Goal: Contribute content

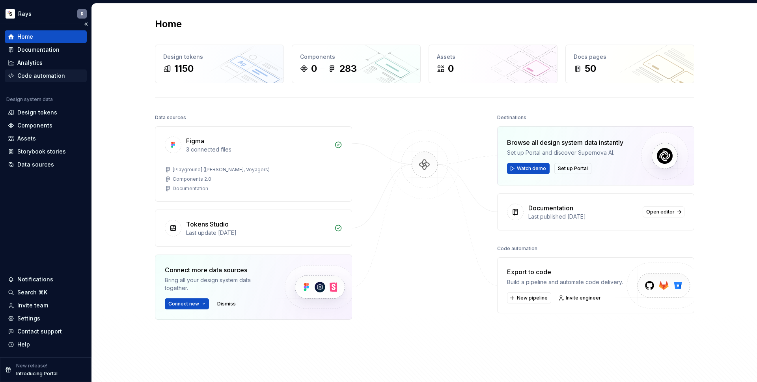
scroll to position [225, 0]
click at [42, 52] on div "Documentation" at bounding box center [38, 50] width 42 height 8
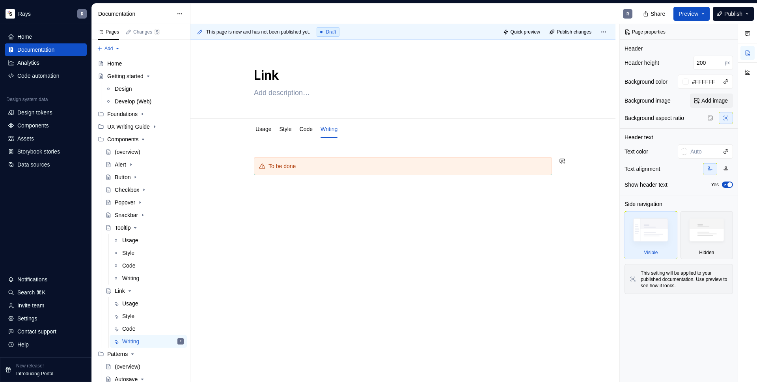
click at [267, 193] on p at bounding box center [403, 189] width 298 height 9
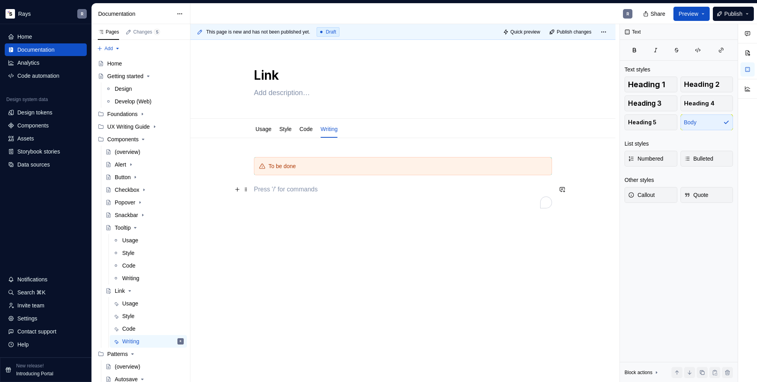
type textarea "*"
click at [323, 213] on div "Guidelines" at bounding box center [312, 217] width 68 height 8
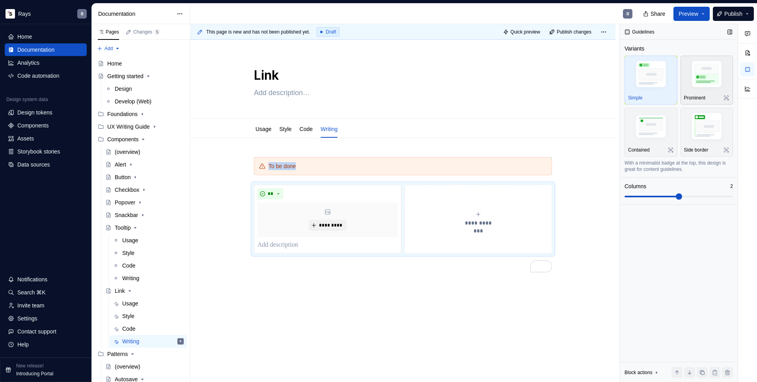
click at [704, 71] on img "button" at bounding box center [707, 75] width 46 height 34
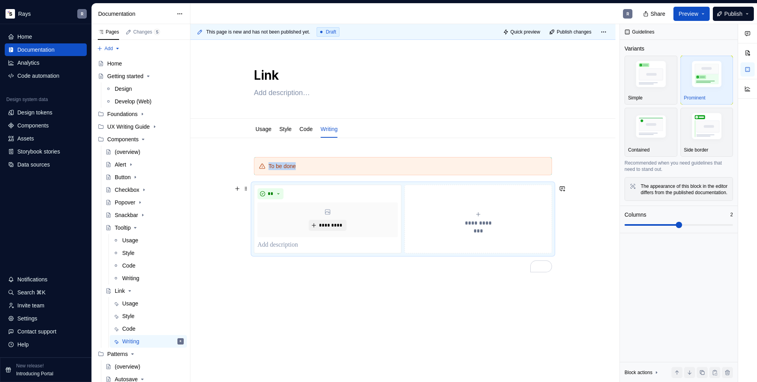
click at [434, 199] on button "**********" at bounding box center [479, 219] width 148 height 69
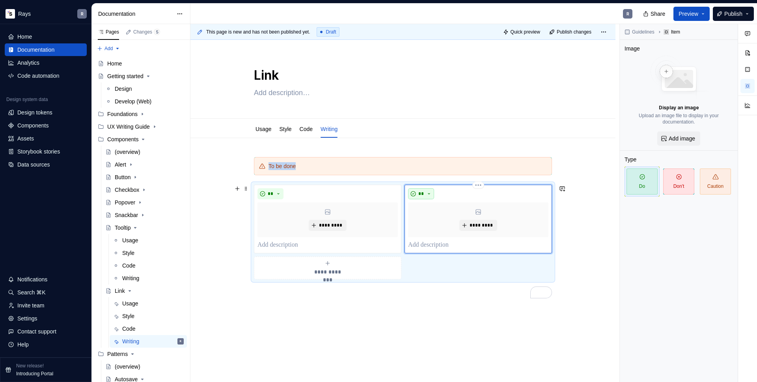
click at [432, 195] on button "**" at bounding box center [421, 193] width 26 height 11
click at [439, 220] on div "Don't" at bounding box center [438, 222] width 13 height 8
click at [245, 189] on span at bounding box center [246, 188] width 6 height 11
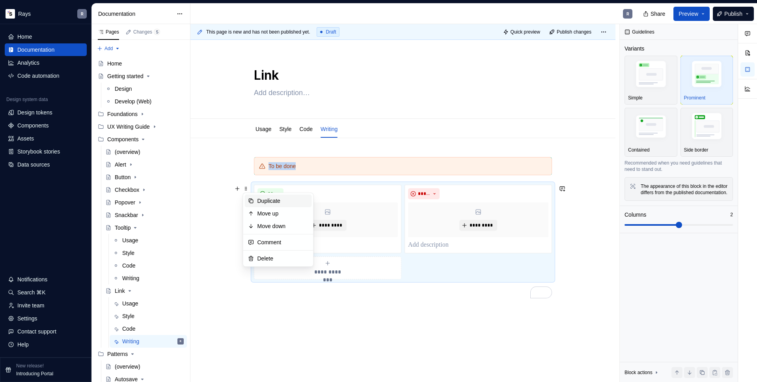
click at [280, 201] on div "Duplicate" at bounding box center [283, 201] width 51 height 8
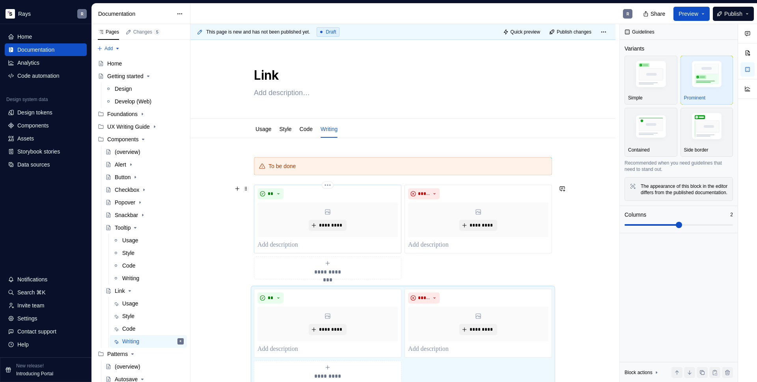
scroll to position [1, 0]
click at [247, 291] on span at bounding box center [246, 291] width 6 height 11
click at [253, 303] on icon at bounding box center [251, 304] width 4 height 4
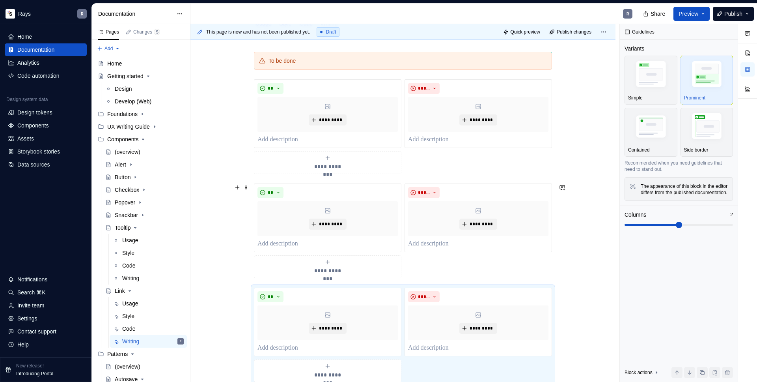
scroll to position [197, 0]
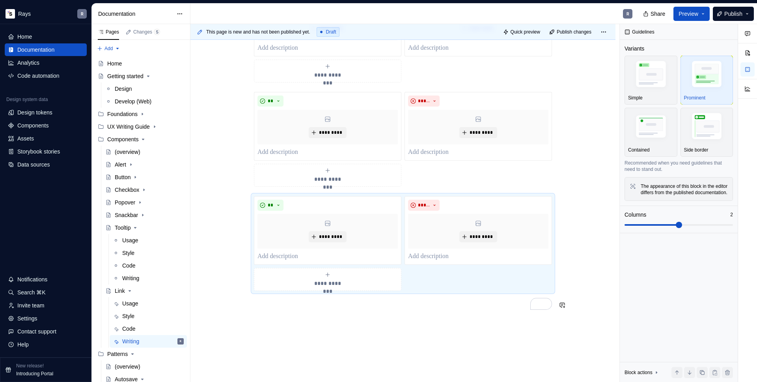
click at [260, 314] on div "**********" at bounding box center [403, 139] width 298 height 359
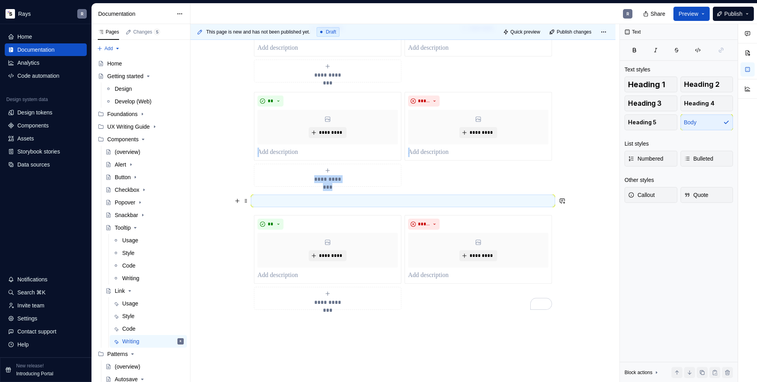
click at [263, 196] on p "To enrich screen reader interactions, please activate Accessibility in Grammarl…" at bounding box center [403, 200] width 298 height 9
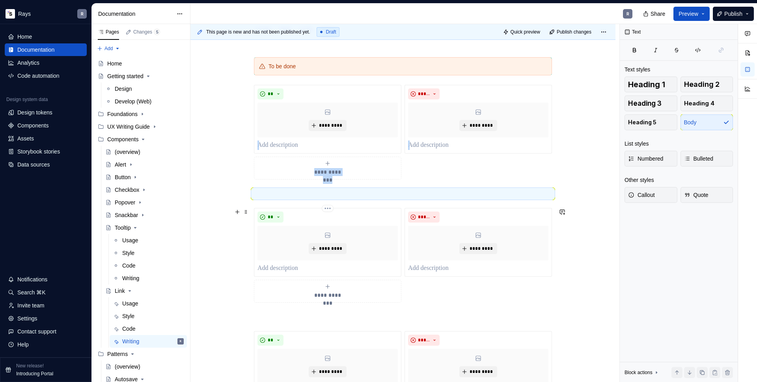
scroll to position [100, 0]
type textarea "*"
click at [315, 128] on button "*********" at bounding box center [327, 125] width 37 height 11
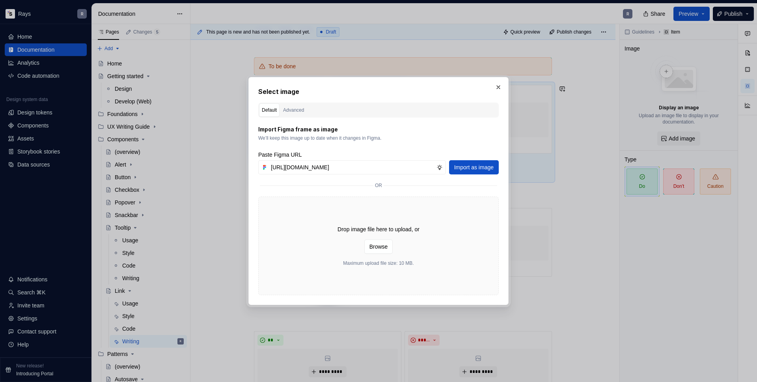
scroll to position [0, 150]
type input "[URL][DOMAIN_NAME]"
click at [467, 163] on span "Import as image" at bounding box center [473, 167] width 39 height 8
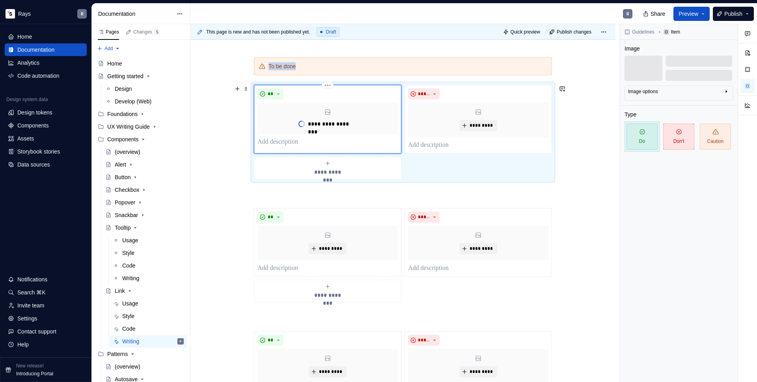
click at [276, 142] on p "To enrich screen reader interactions, please activate Accessibility in Grammarl…" at bounding box center [328, 141] width 140 height 9
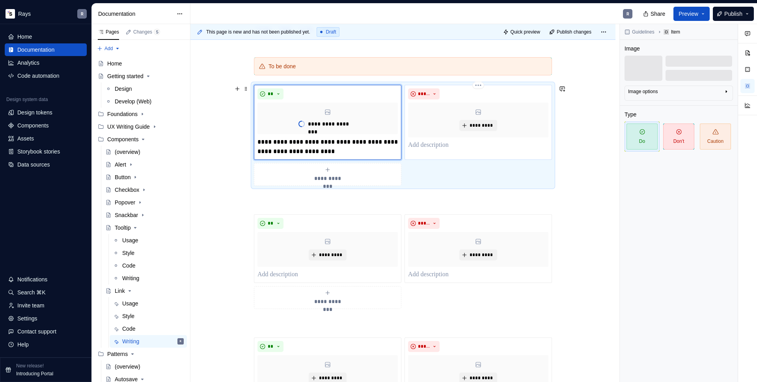
click at [435, 145] on p "To enrich screen reader interactions, please activate Accessibility in Grammarl…" at bounding box center [478, 144] width 140 height 9
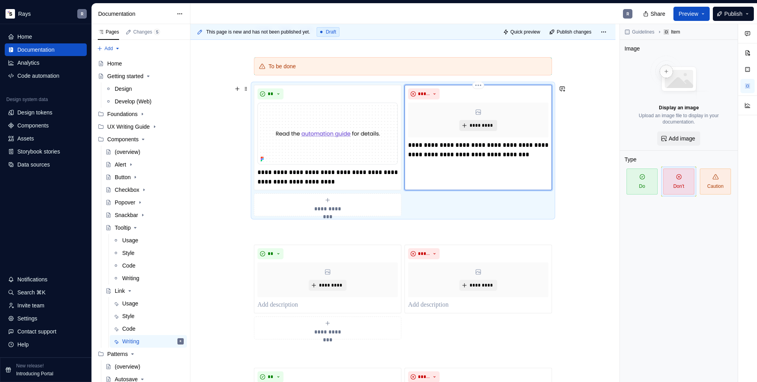
click at [480, 125] on span "*********" at bounding box center [481, 125] width 24 height 6
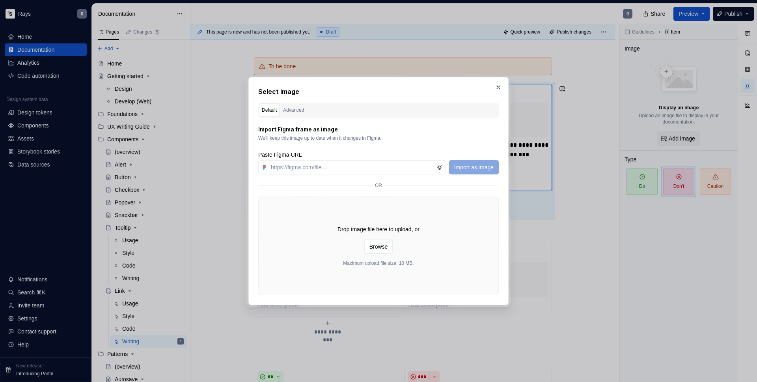
type textarea "*"
type input "[URL][DOMAIN_NAME]"
click at [465, 162] on button "Import as image" at bounding box center [474, 167] width 50 height 14
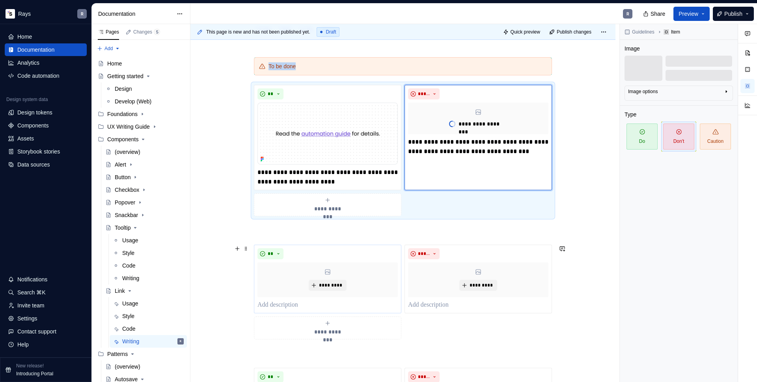
scroll to position [115, 0]
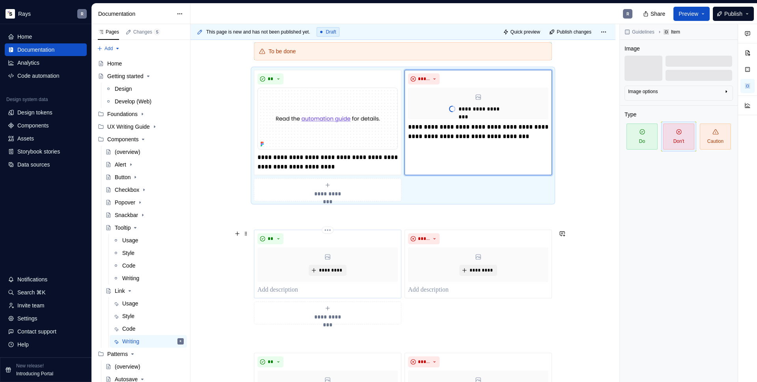
click at [300, 287] on p "To enrich screen reader interactions, please activate Accessibility in Grammarl…" at bounding box center [328, 289] width 140 height 9
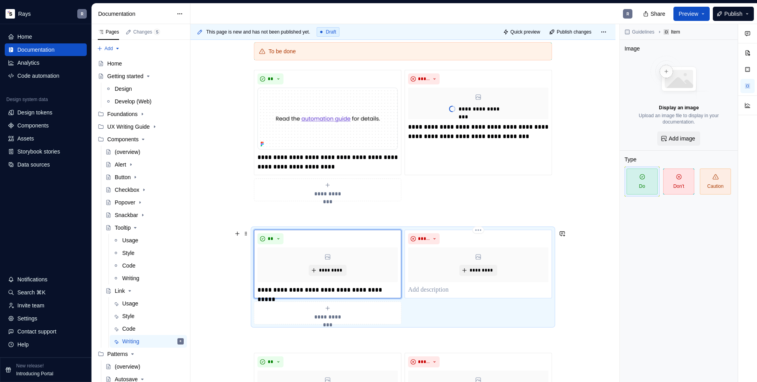
click at [432, 291] on p "To enrich screen reader interactions, please activate Accessibility in Grammarl…" at bounding box center [478, 289] width 140 height 9
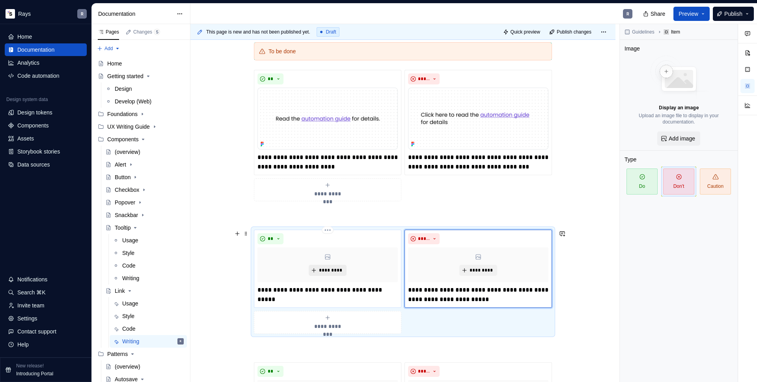
click at [329, 268] on span "*********" at bounding box center [331, 270] width 24 height 6
type textarea "*"
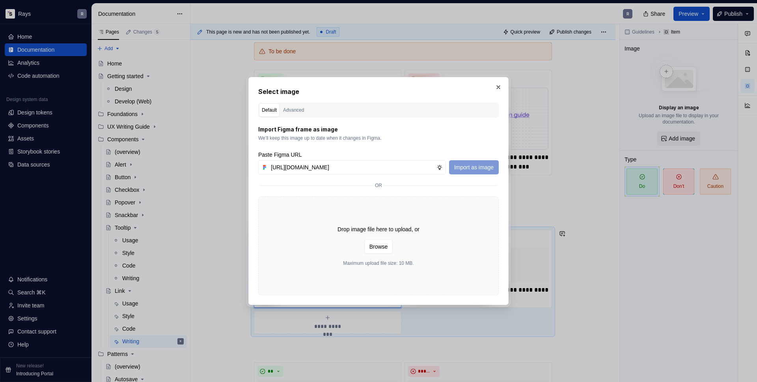
scroll to position [0, 155]
type input "[URL][DOMAIN_NAME]"
click at [465, 168] on span "Import as image" at bounding box center [473, 167] width 39 height 8
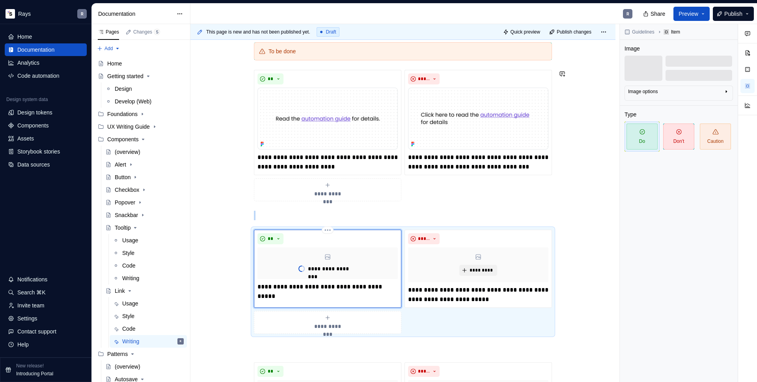
type textarea "*"
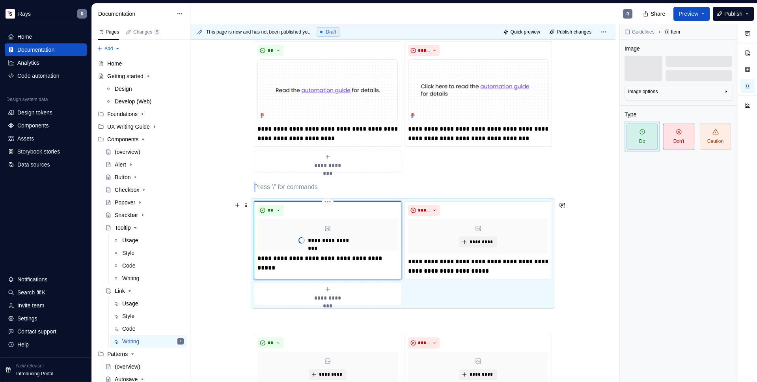
scroll to position [163, 0]
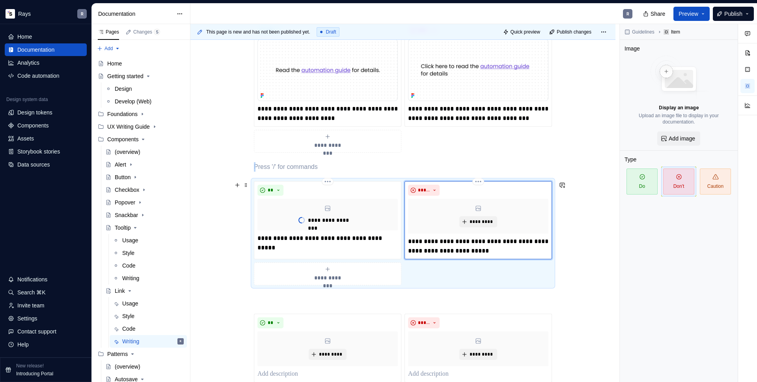
click at [504, 256] on div "**********" at bounding box center [479, 220] width 148 height 78
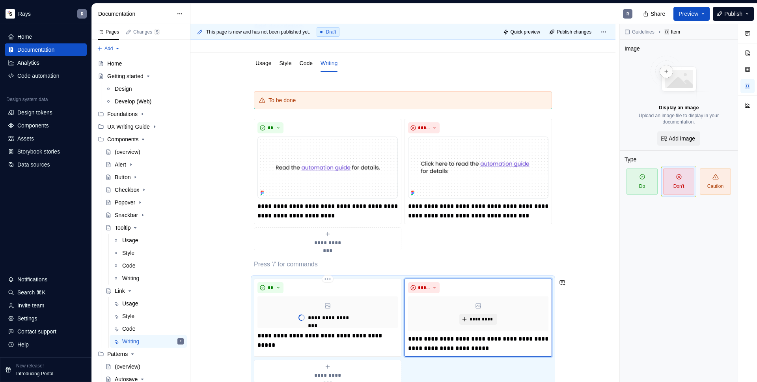
scroll to position [147, 0]
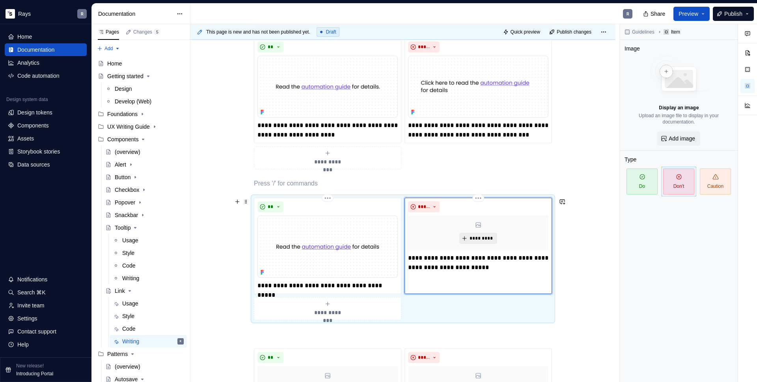
click at [484, 237] on span "*********" at bounding box center [481, 238] width 24 height 6
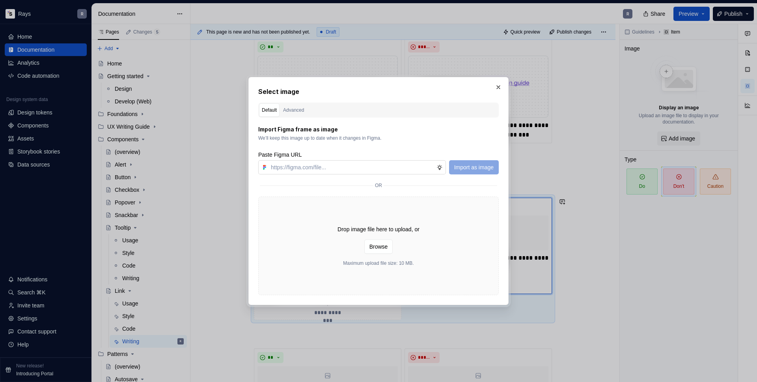
click at [394, 169] on input "text" at bounding box center [352, 167] width 169 height 14
type input "[URL][DOMAIN_NAME]"
click at [470, 167] on span "Import as image" at bounding box center [473, 167] width 39 height 8
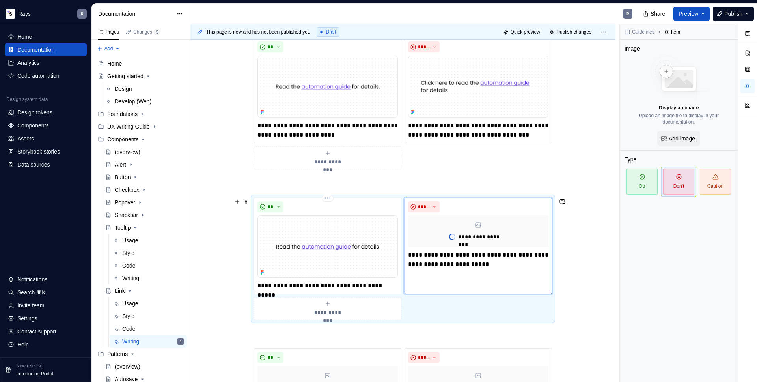
scroll to position [285, 0]
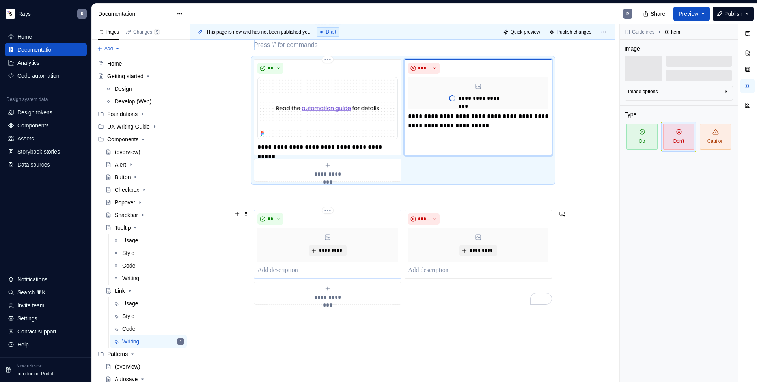
click at [292, 269] on p "To enrich screen reader interactions, please activate Accessibility in Grammarl…" at bounding box center [328, 269] width 140 height 9
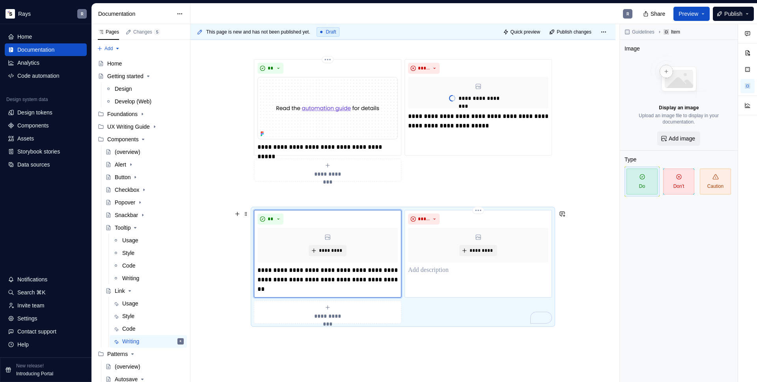
click at [422, 269] on p "To enrich screen reader interactions, please activate Accessibility in Grammarl…" at bounding box center [478, 269] width 140 height 9
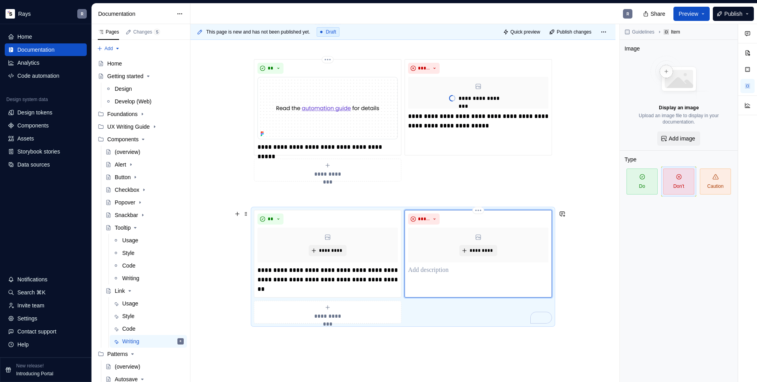
click at [423, 271] on p "To enrich screen reader interactions, please activate Accessibility in Grammarl…" at bounding box center [478, 269] width 140 height 9
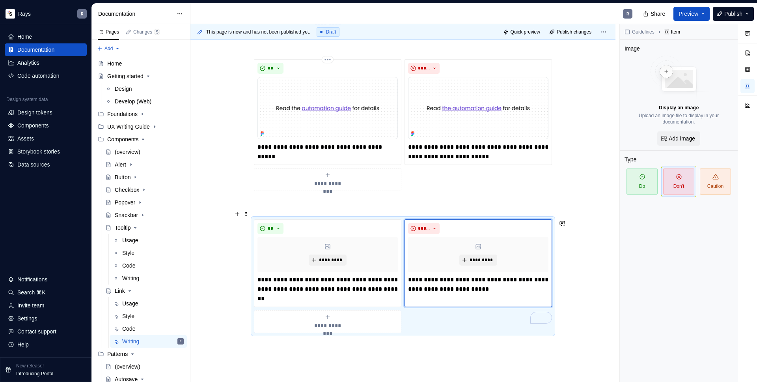
scroll to position [295, 0]
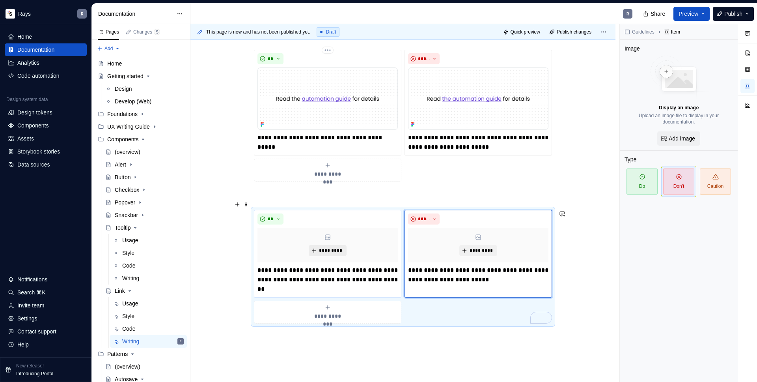
click at [331, 255] on button "*********" at bounding box center [327, 250] width 37 height 11
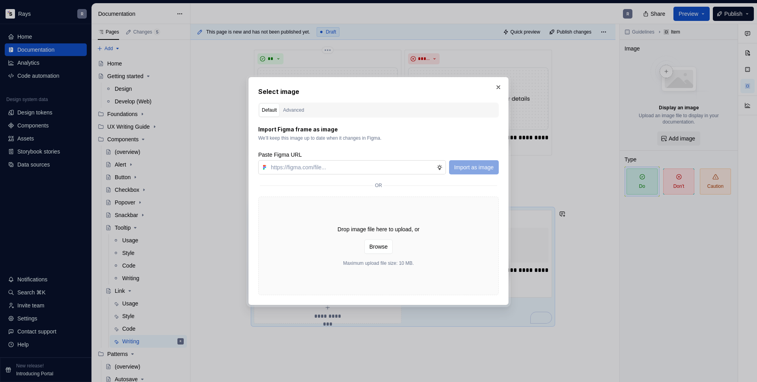
type textarea "*"
click at [351, 168] on input "text" at bounding box center [352, 167] width 169 height 14
paste input "[URL][DOMAIN_NAME]"
type input "[URL][DOMAIN_NAME]"
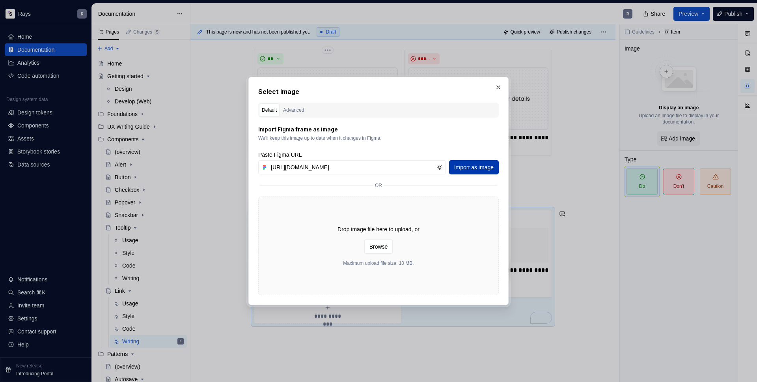
click at [472, 166] on span "Import as image" at bounding box center [473, 167] width 39 height 8
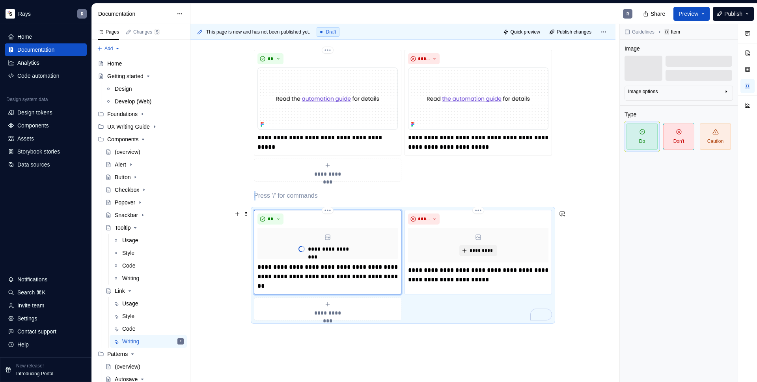
click at [445, 274] on p "**********" at bounding box center [478, 274] width 140 height 19
type textarea "*"
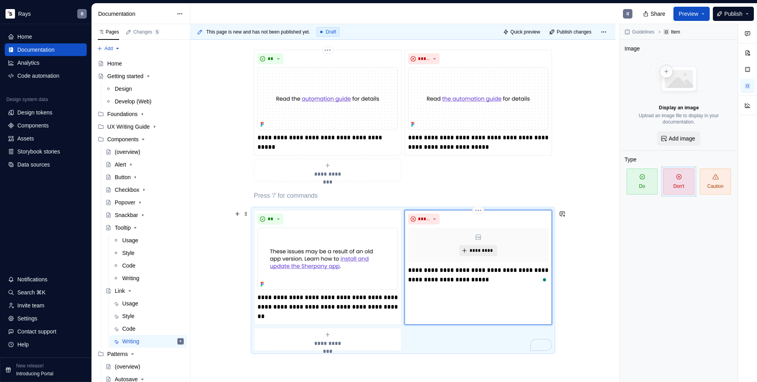
click at [477, 254] on button "*********" at bounding box center [478, 250] width 37 height 11
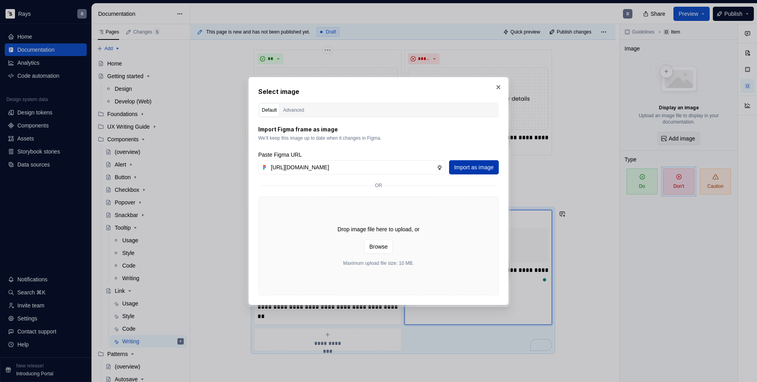
scroll to position [0, 156]
type input "[URL][DOMAIN_NAME]"
click at [473, 168] on span "Import as image" at bounding box center [473, 167] width 39 height 8
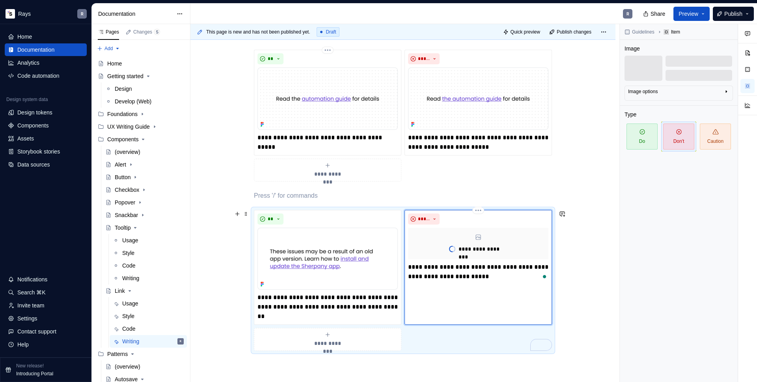
click at [430, 272] on p "**********" at bounding box center [478, 271] width 140 height 19
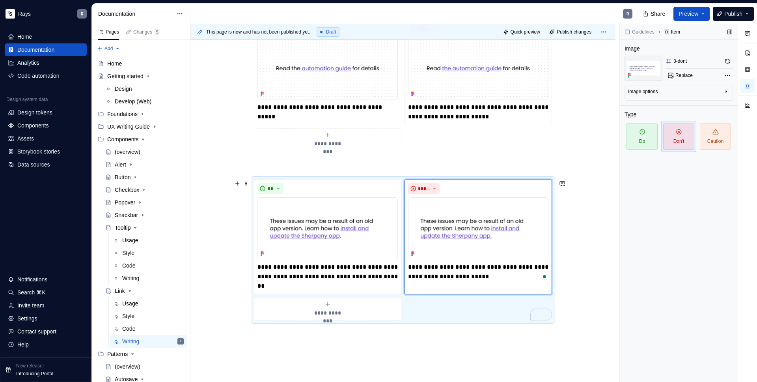
scroll to position [320, 0]
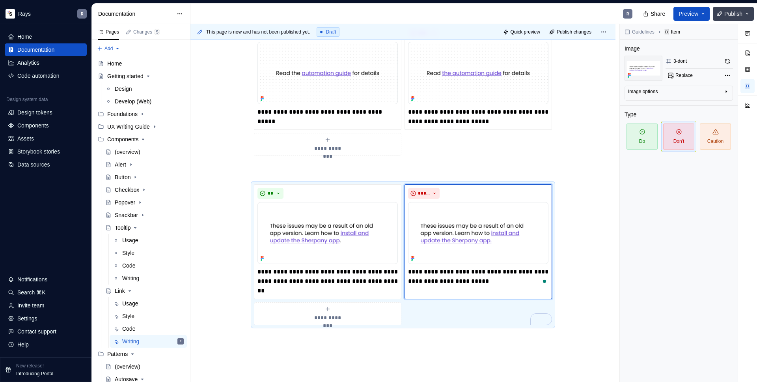
click at [736, 11] on span "Publish" at bounding box center [734, 14] width 18 height 8
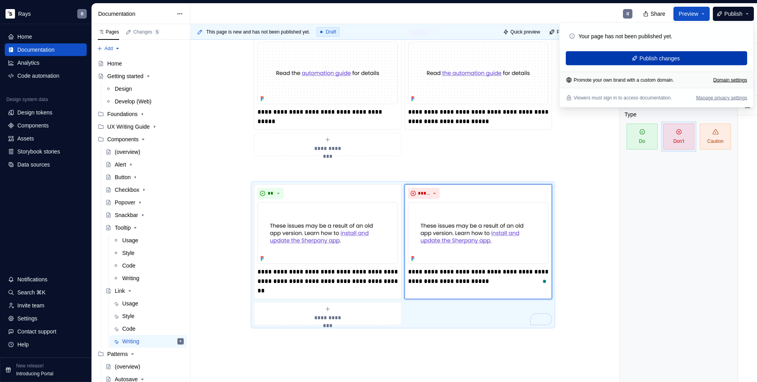
click at [675, 58] on span "Publish changes" at bounding box center [660, 58] width 41 height 8
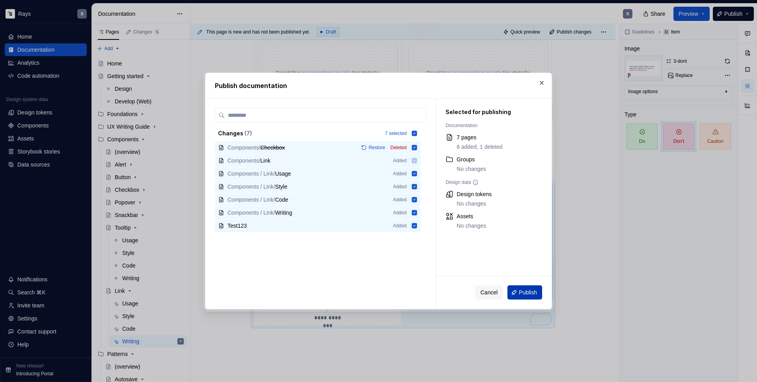
click at [527, 291] on span "Publish" at bounding box center [528, 292] width 18 height 8
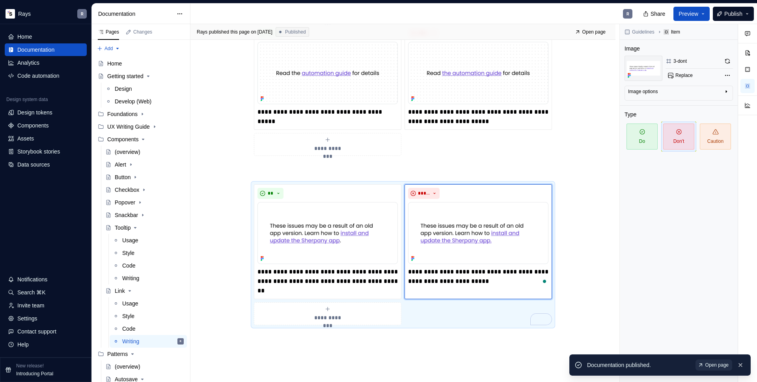
click at [712, 364] on span "Open page" at bounding box center [717, 365] width 23 height 6
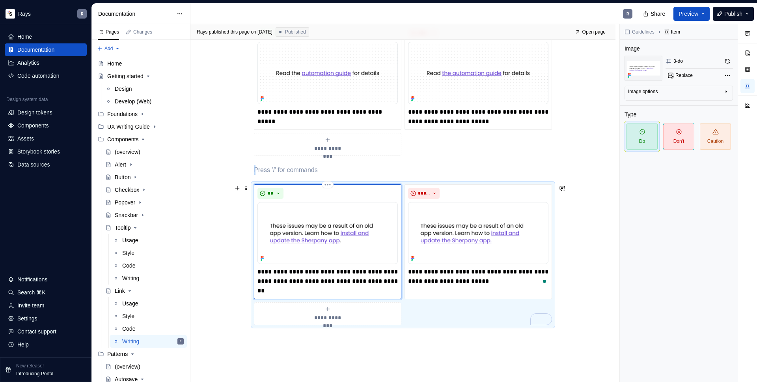
click at [346, 236] on img "To enrich screen reader interactions, please activate Accessibility in Grammarl…" at bounding box center [328, 233] width 140 height 62
click at [728, 60] on button "button" at bounding box center [727, 61] width 11 height 11
click at [459, 230] on img "To enrich screen reader interactions, please activate Accessibility in Grammarl…" at bounding box center [478, 233] width 140 height 62
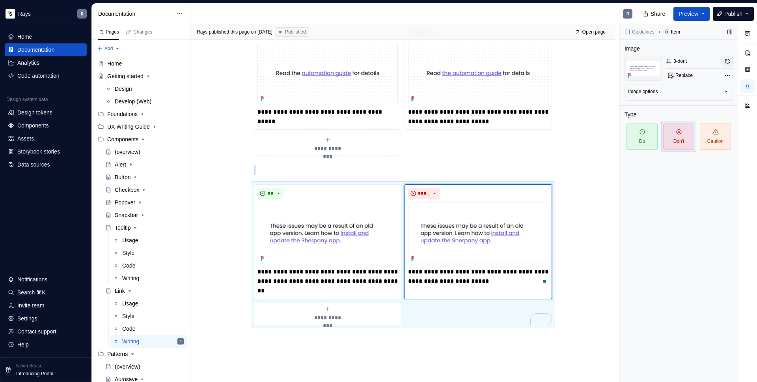
click at [727, 57] on button "button" at bounding box center [727, 61] width 11 height 11
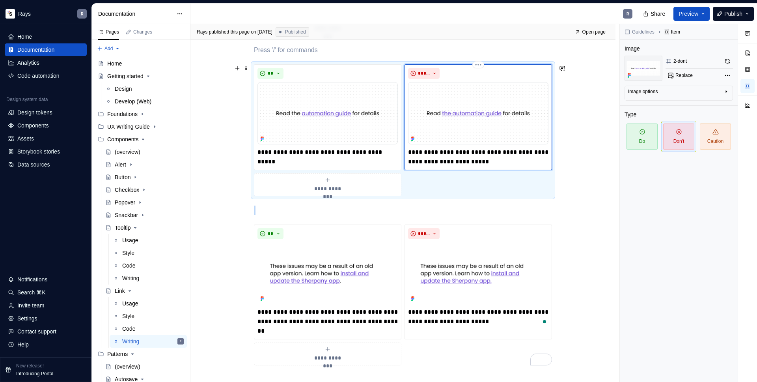
click at [443, 108] on img "To enrich screen reader interactions, please activate Accessibility in Grammarl…" at bounding box center [478, 113] width 140 height 62
click at [725, 60] on button "button" at bounding box center [727, 61] width 11 height 11
click at [730, 61] on button "button" at bounding box center [727, 61] width 11 height 11
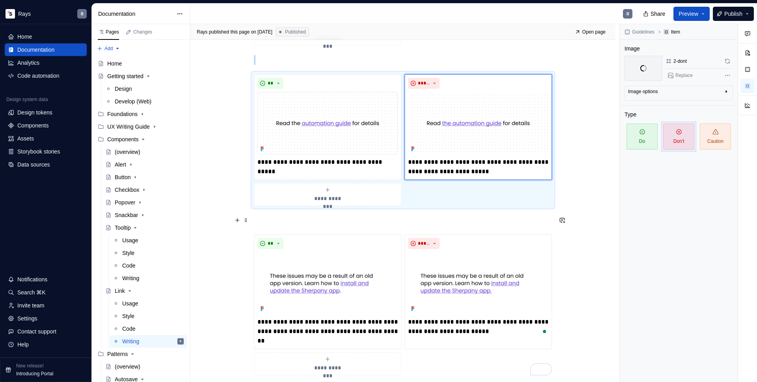
scroll to position [265, 0]
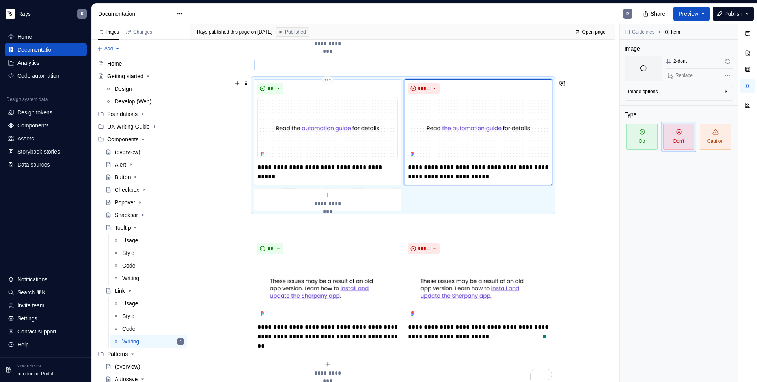
click at [297, 111] on img "To enrich screen reader interactions, please activate Accessibility in Grammarl…" at bounding box center [328, 128] width 140 height 62
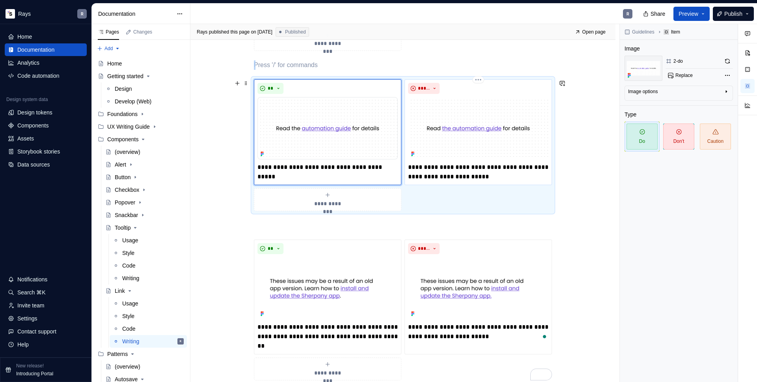
click at [519, 103] on img "To enrich screen reader interactions, please activate Accessibility in Grammarl…" at bounding box center [478, 128] width 140 height 62
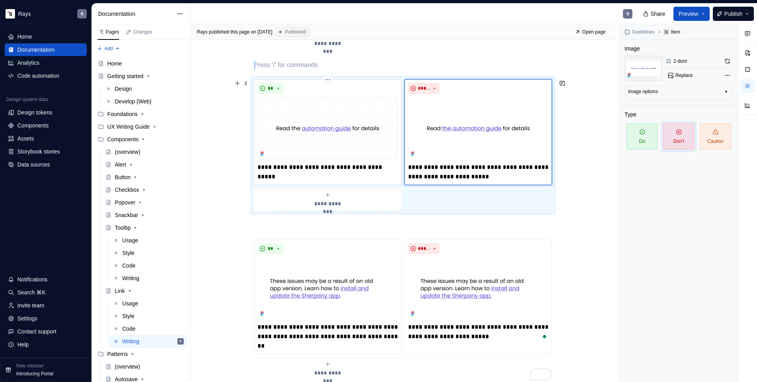
click at [336, 99] on img "To enrich screen reader interactions, please activate Accessibility in Grammarl…" at bounding box center [328, 128] width 140 height 62
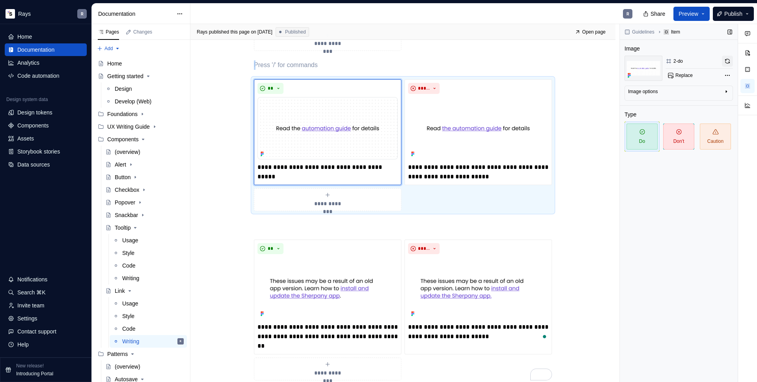
click at [728, 62] on button "button" at bounding box center [727, 61] width 11 height 11
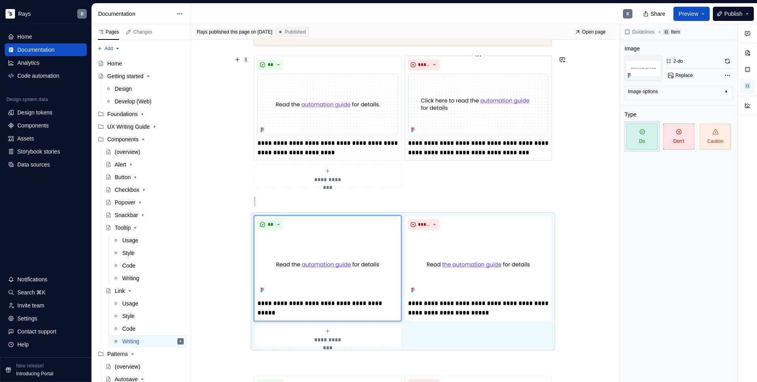
click at [477, 116] on img "To enrich screen reader interactions, please activate Accessibility in Grammarl…" at bounding box center [478, 104] width 140 height 62
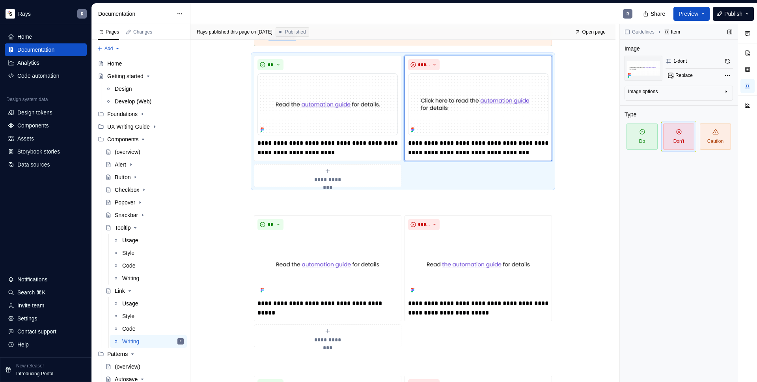
click at [736, 61] on div "Guidelines Item Image 1-dont Replace Image options Alignment Caption Type Do Do…" at bounding box center [679, 203] width 118 height 358
click at [731, 62] on button "button" at bounding box center [727, 61] width 11 height 11
click at [380, 116] on img "To enrich screen reader interactions, please activate Accessibility in Grammarl…" at bounding box center [328, 104] width 140 height 62
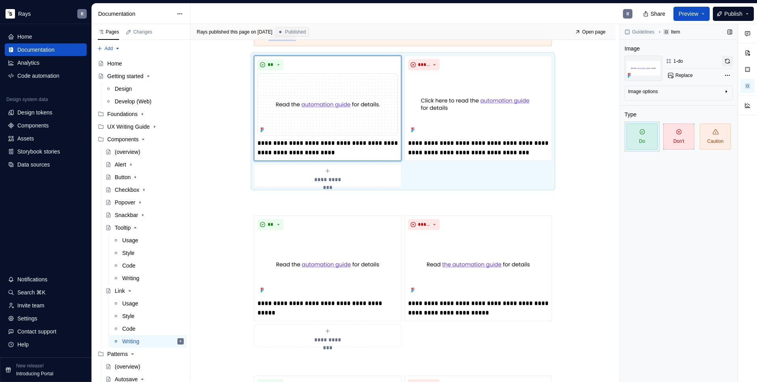
click at [731, 60] on button "button" at bounding box center [727, 61] width 11 height 11
click at [718, 13] on button "Publish" at bounding box center [733, 14] width 41 height 14
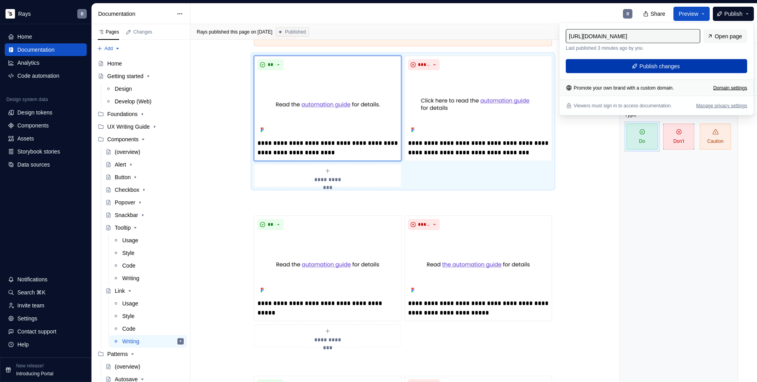
click at [657, 71] on button "Publish changes" at bounding box center [656, 66] width 181 height 14
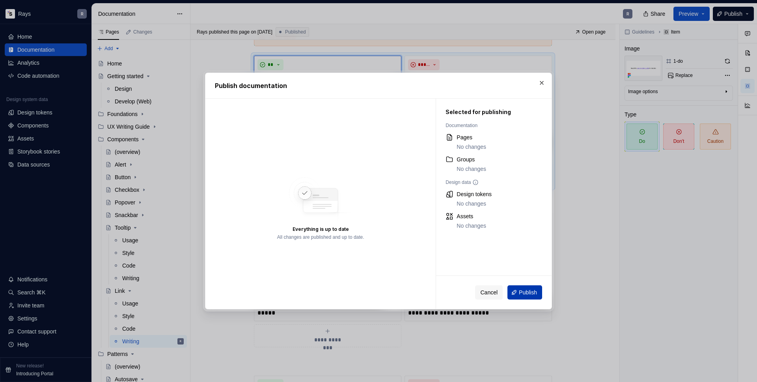
click at [530, 291] on span "Publish" at bounding box center [528, 292] width 18 height 8
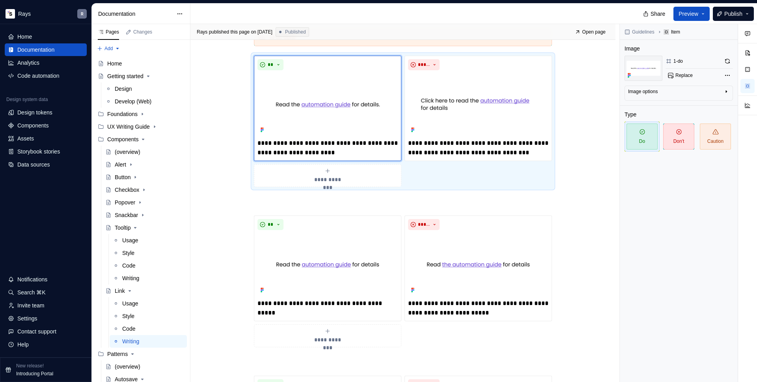
type textarea "*"
